Goal: Transaction & Acquisition: Subscribe to service/newsletter

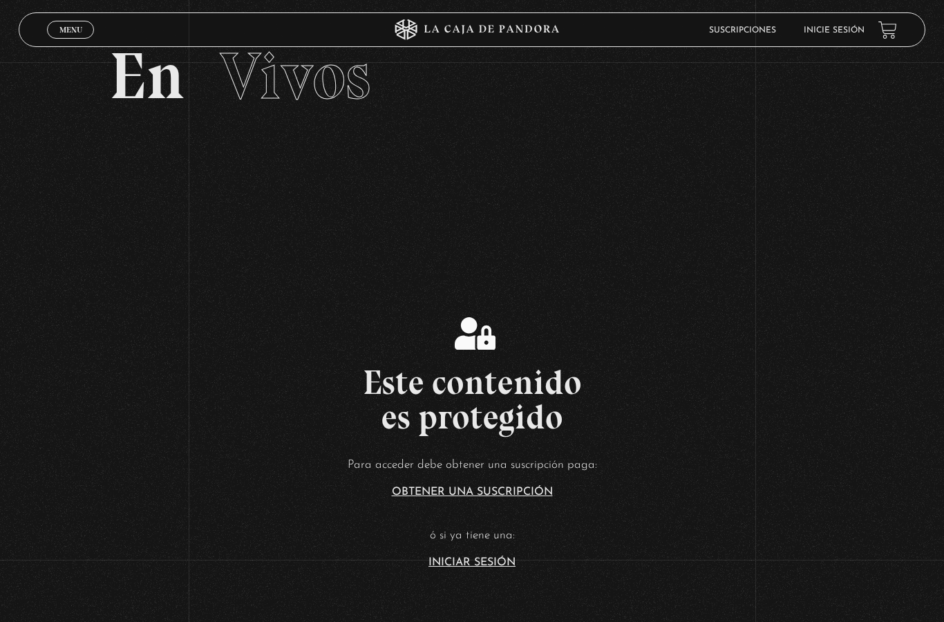
scroll to position [54, 0]
click at [473, 567] on link "Iniciar Sesión" at bounding box center [471, 561] width 87 height 11
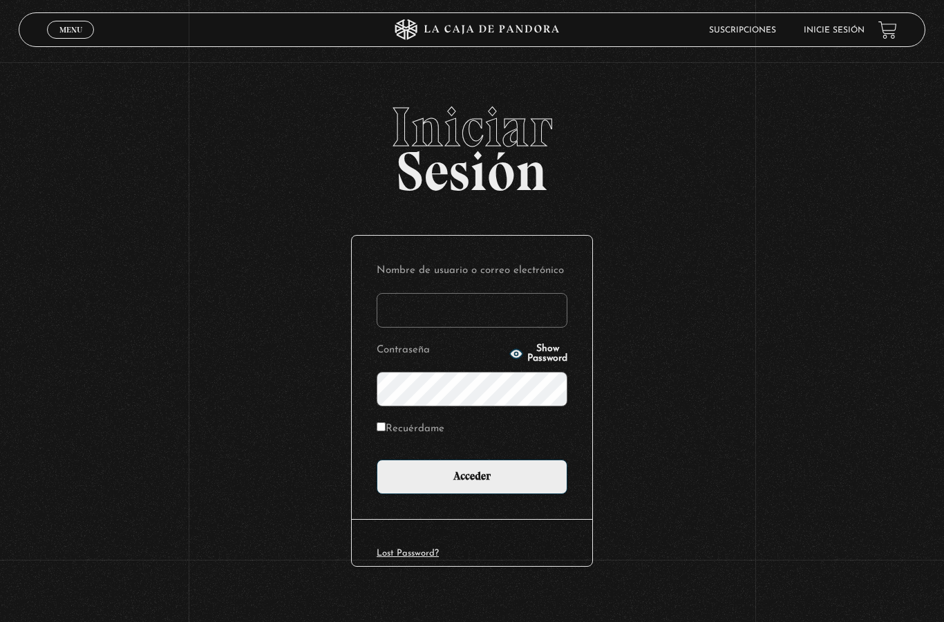
type input "[EMAIL_ADDRESS][DOMAIN_NAME]"
click at [493, 481] on input "Acceder" at bounding box center [471, 476] width 191 height 35
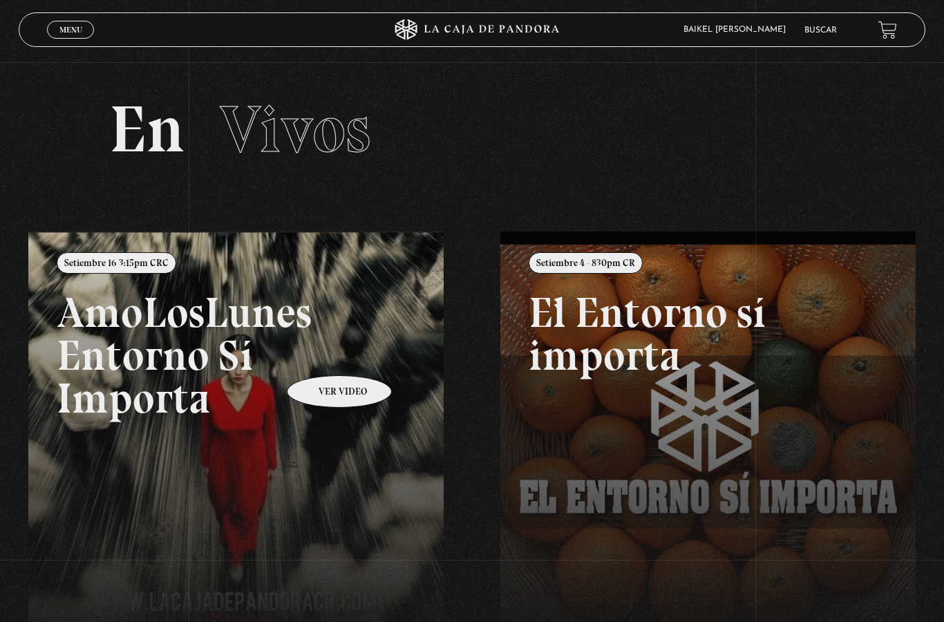
click at [372, 392] on link at bounding box center [500, 542] width 944 height 622
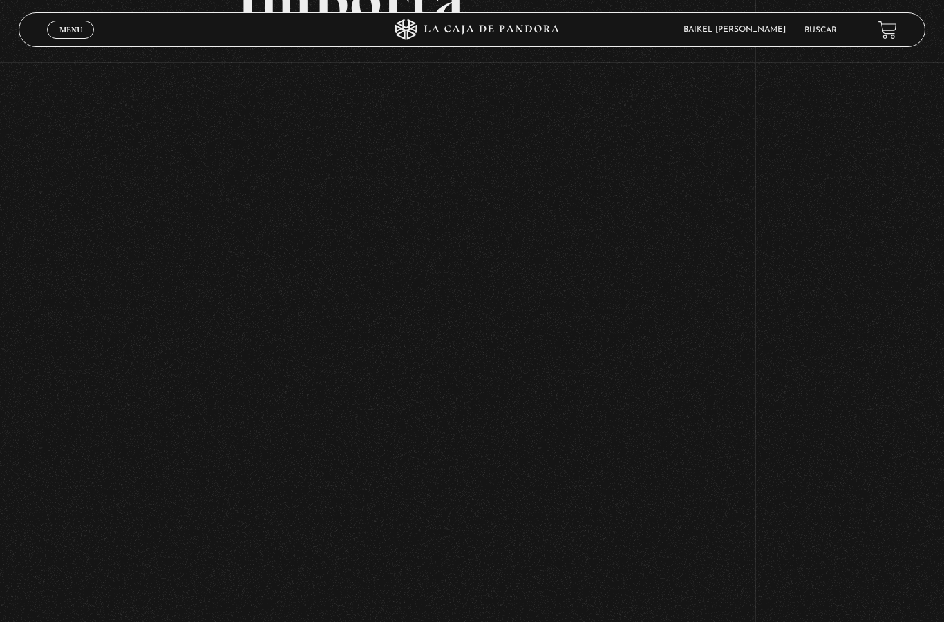
scroll to position [312, 0]
